Goal: Task Accomplishment & Management: Complete application form

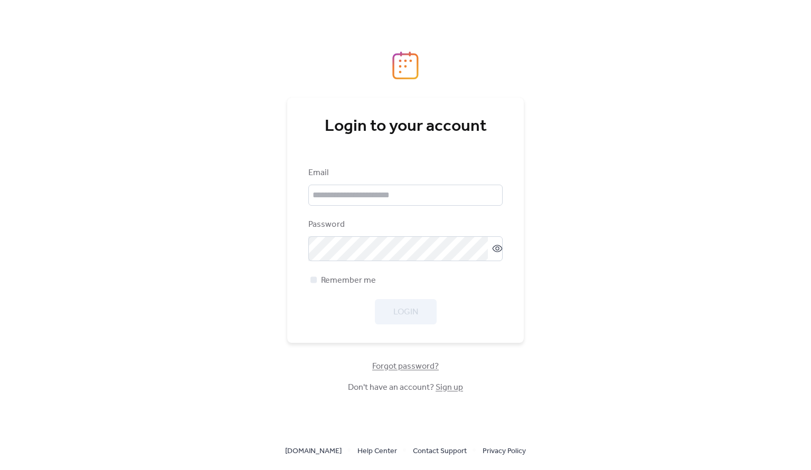
click at [460, 183] on div "Email" at bounding box center [405, 186] width 194 height 39
click at [439, 189] on input "email" at bounding box center [405, 195] width 194 height 21
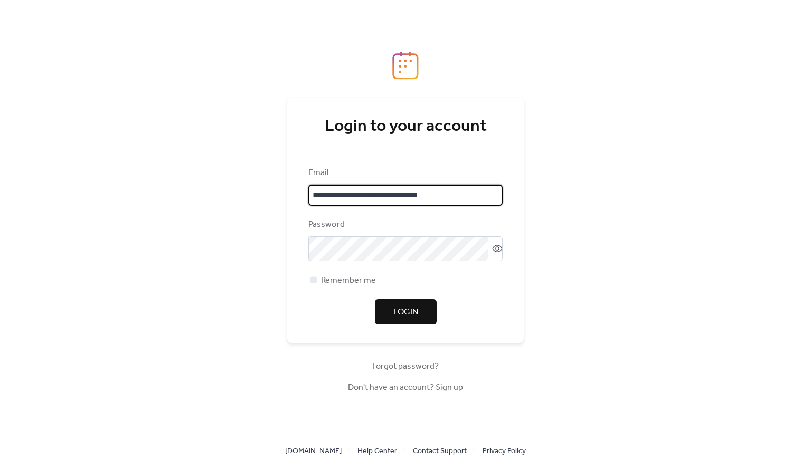
type input "**********"
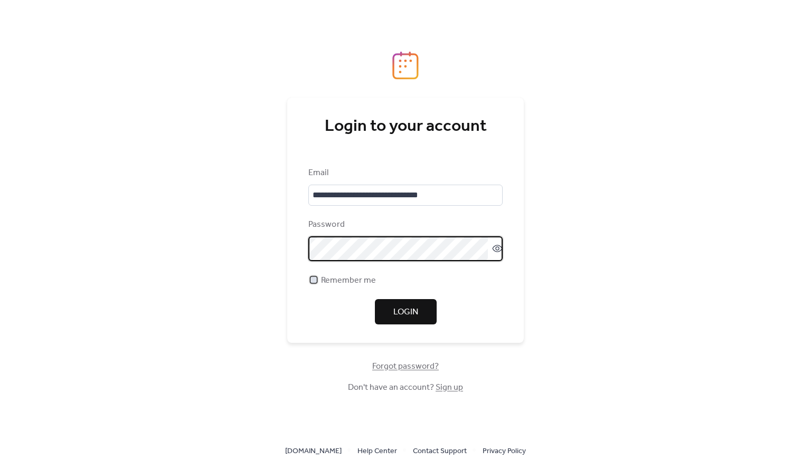
click at [348, 282] on span "Remember me" at bounding box center [348, 280] width 55 height 13
click at [411, 340] on div "**********" at bounding box center [405, 220] width 236 height 245
click at [409, 331] on div "**********" at bounding box center [405, 220] width 236 height 245
click at [410, 328] on div "**********" at bounding box center [405, 220] width 236 height 245
click at [411, 305] on button "Login" at bounding box center [406, 311] width 62 height 25
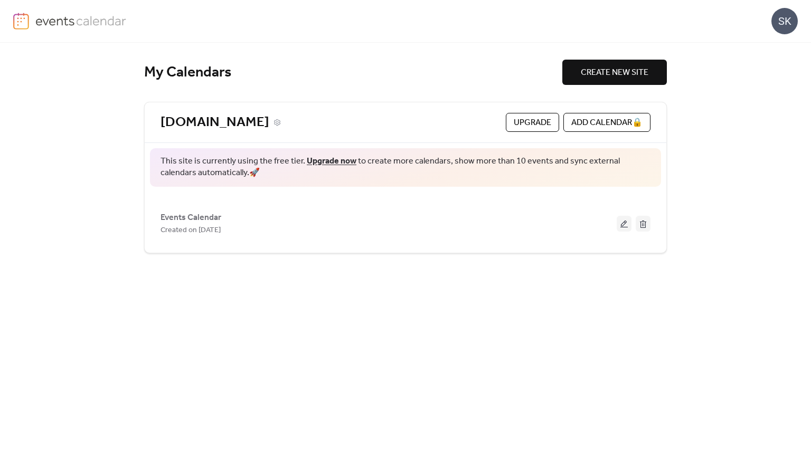
click at [269, 125] on link "[DOMAIN_NAME]" at bounding box center [214, 122] width 109 height 17
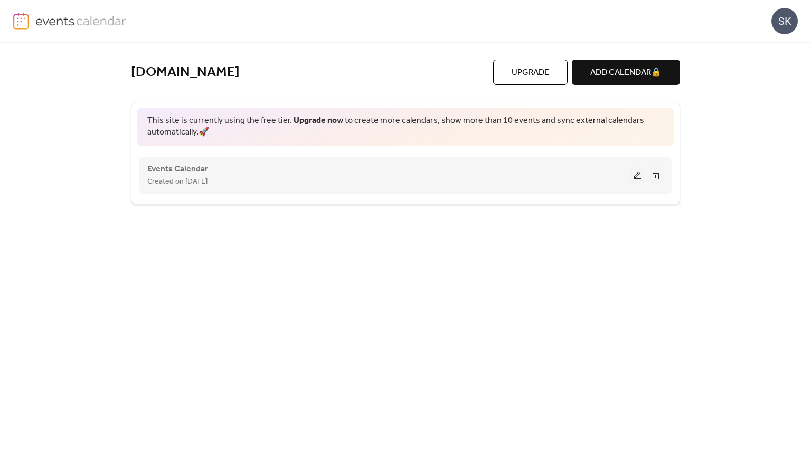
click at [237, 177] on div "Created on [DATE]" at bounding box center [388, 181] width 482 height 13
click at [631, 173] on button at bounding box center [637, 175] width 15 height 16
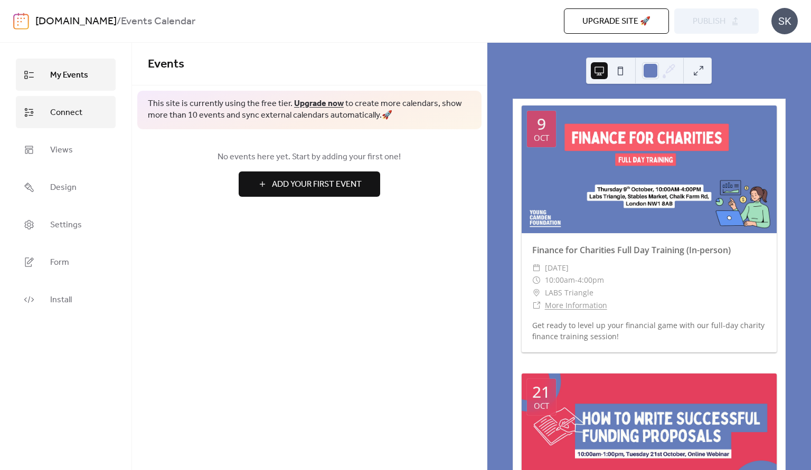
click at [65, 113] on span "Connect" at bounding box center [66, 112] width 32 height 16
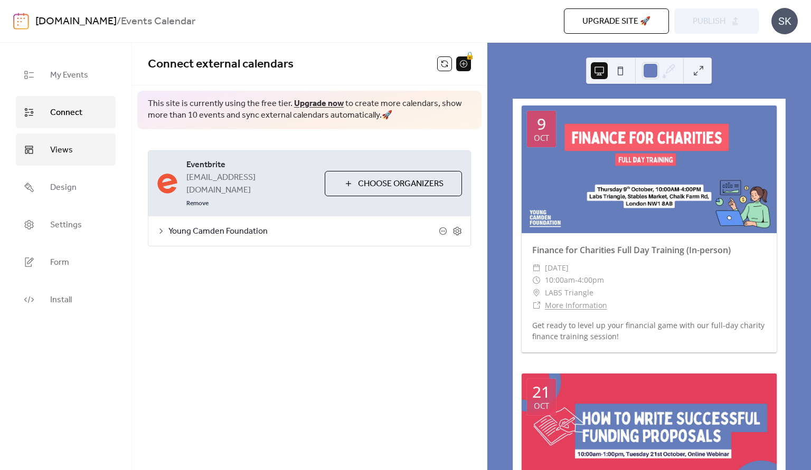
click at [63, 146] on span "Views" at bounding box center [61, 150] width 23 height 16
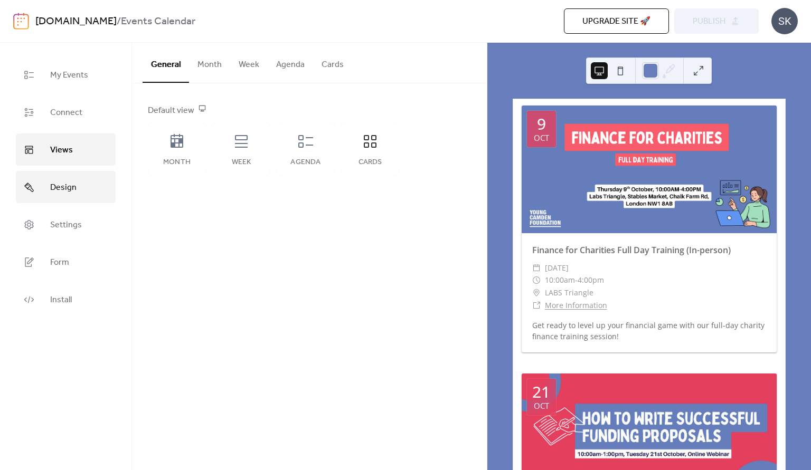
click at [55, 193] on span "Design" at bounding box center [63, 187] width 26 height 16
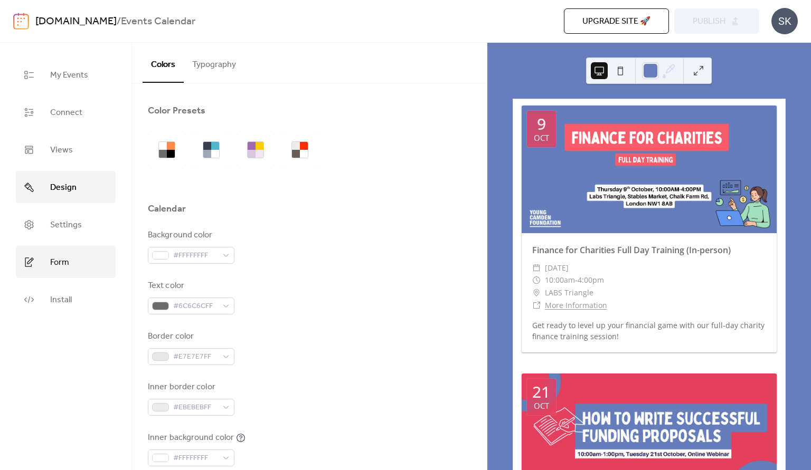
click at [64, 262] on span "Form" at bounding box center [59, 262] width 19 height 16
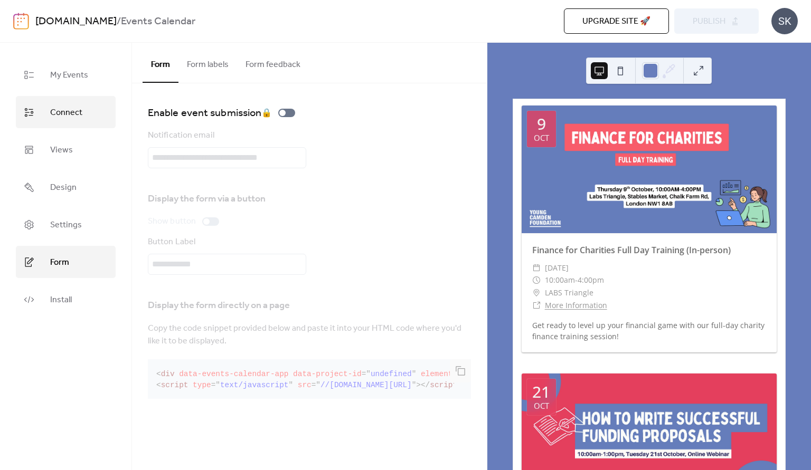
click at [69, 106] on span "Connect" at bounding box center [66, 112] width 32 height 16
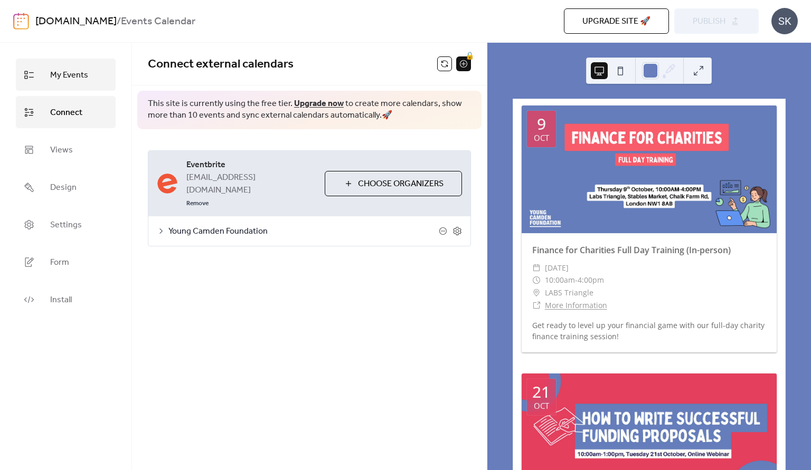
click at [71, 85] on link "My Events" at bounding box center [66, 75] width 100 height 32
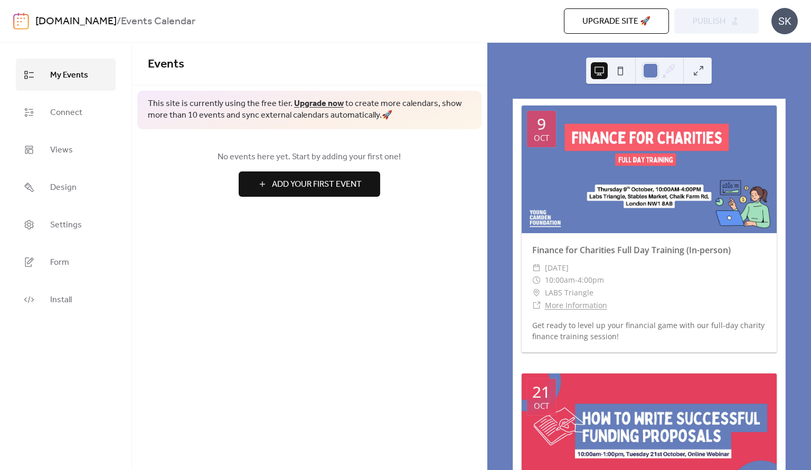
click at [325, 181] on span "Add Your First Event" at bounding box center [317, 184] width 90 height 13
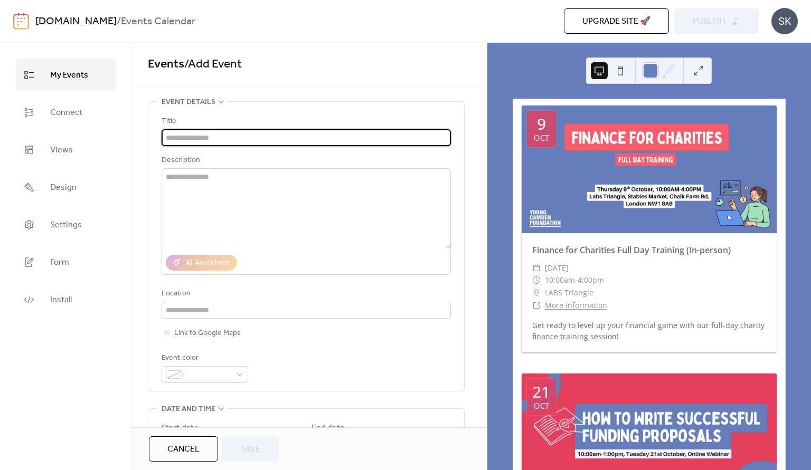
click at [278, 85] on div "Events / Add Event" at bounding box center [309, 64] width 355 height 43
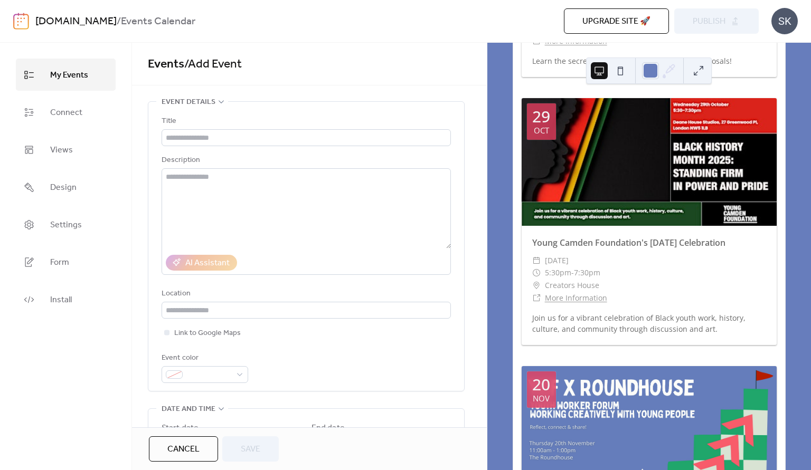
scroll to position [736, 0]
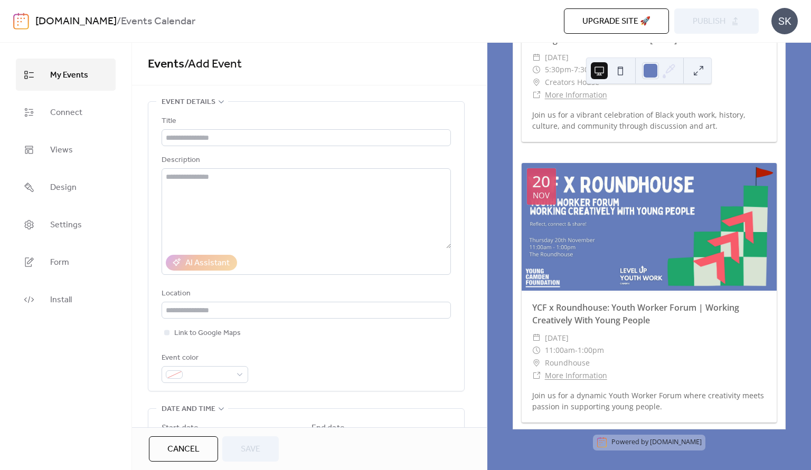
click at [178, 455] on span "Cancel" at bounding box center [183, 449] width 32 height 13
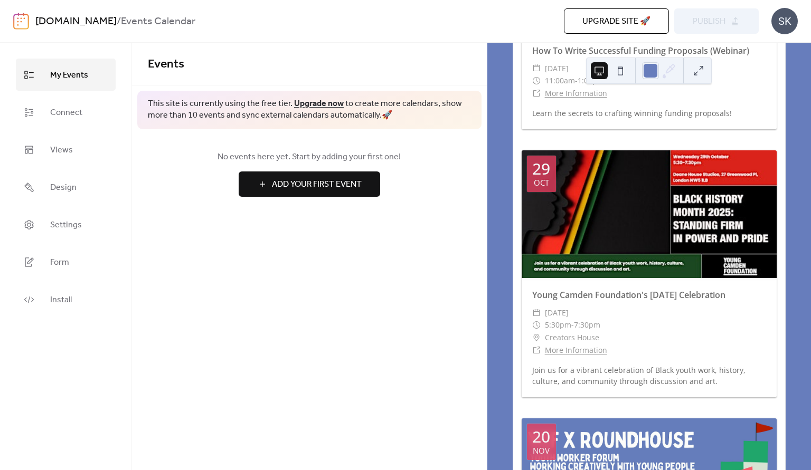
scroll to position [427, 0]
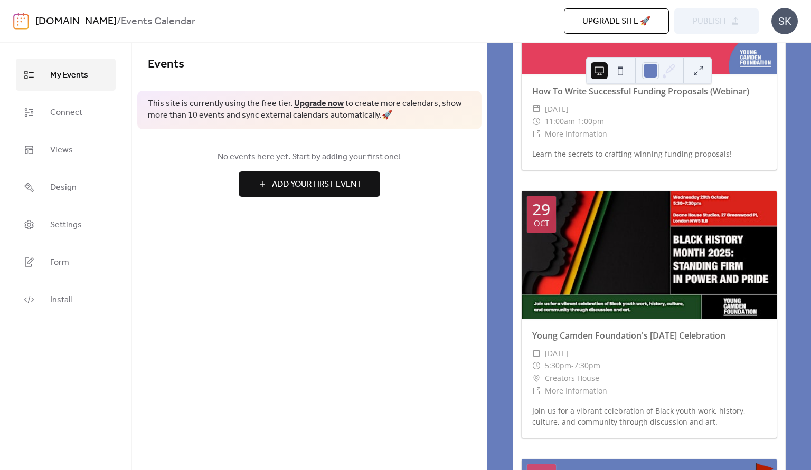
click at [738, 12] on div "Upgrade site 🚀 Preview Publish" at bounding box center [571, 20] width 376 height 25
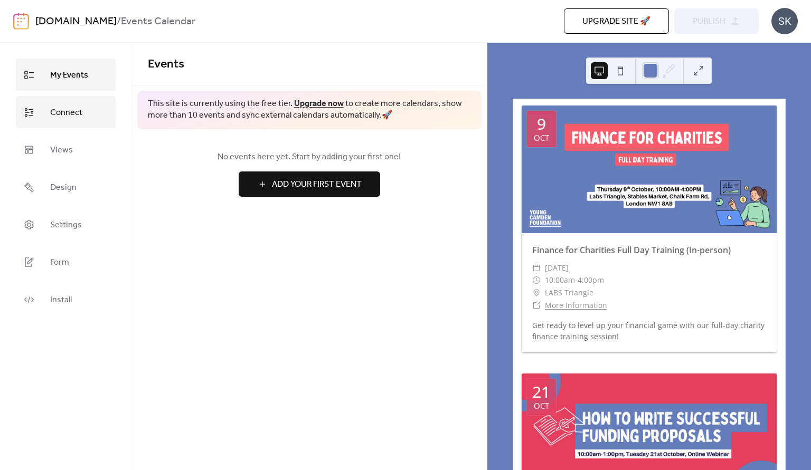
click at [79, 98] on link "Connect" at bounding box center [66, 112] width 100 height 32
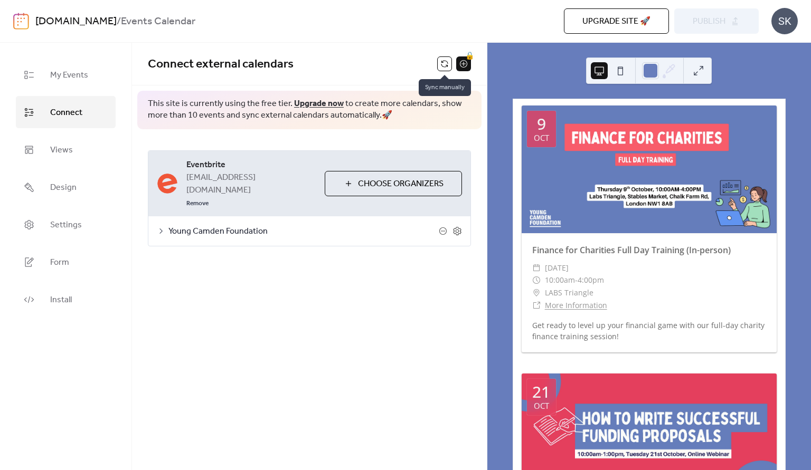
click at [451, 64] on button at bounding box center [444, 63] width 15 height 15
click at [727, 17] on button "Publish" at bounding box center [716, 20] width 84 height 25
